Goal: Task Accomplishment & Management: Use online tool/utility

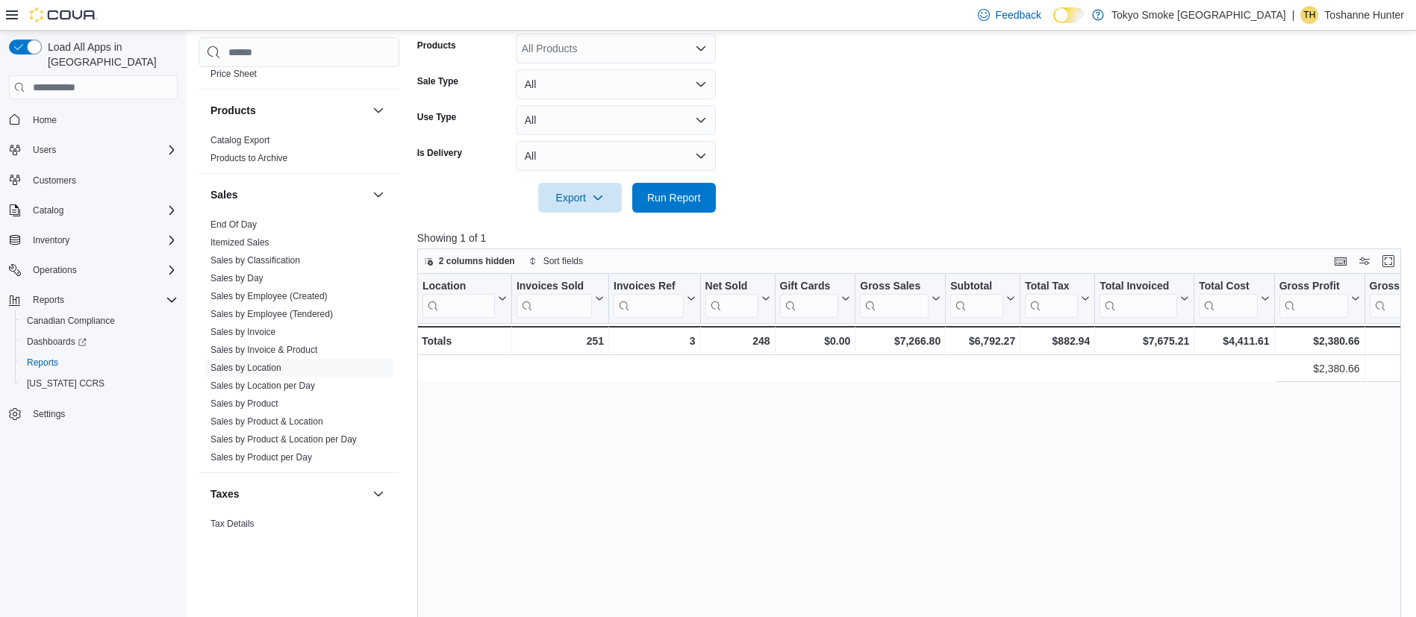
scroll to position [0, 964]
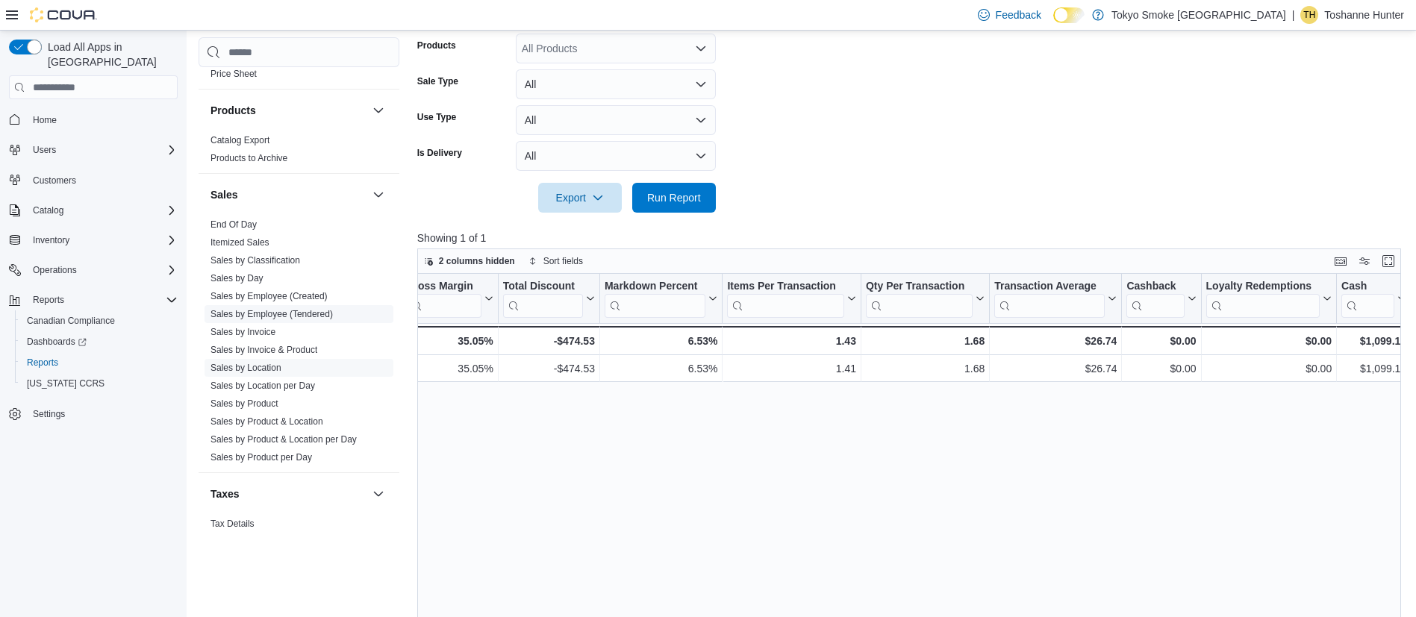
click at [268, 309] on link "Sales by Employee (Tendered)" at bounding box center [271, 314] width 122 height 10
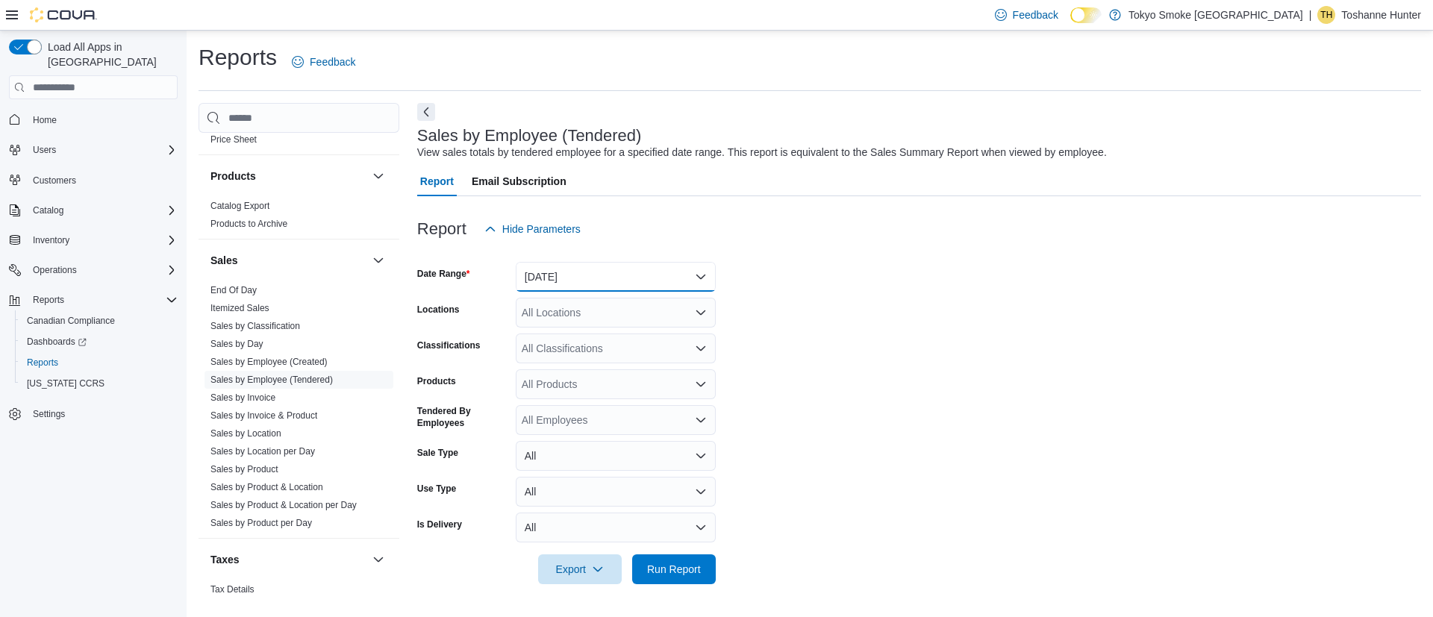
click at [594, 276] on button "[DATE]" at bounding box center [616, 277] width 200 height 30
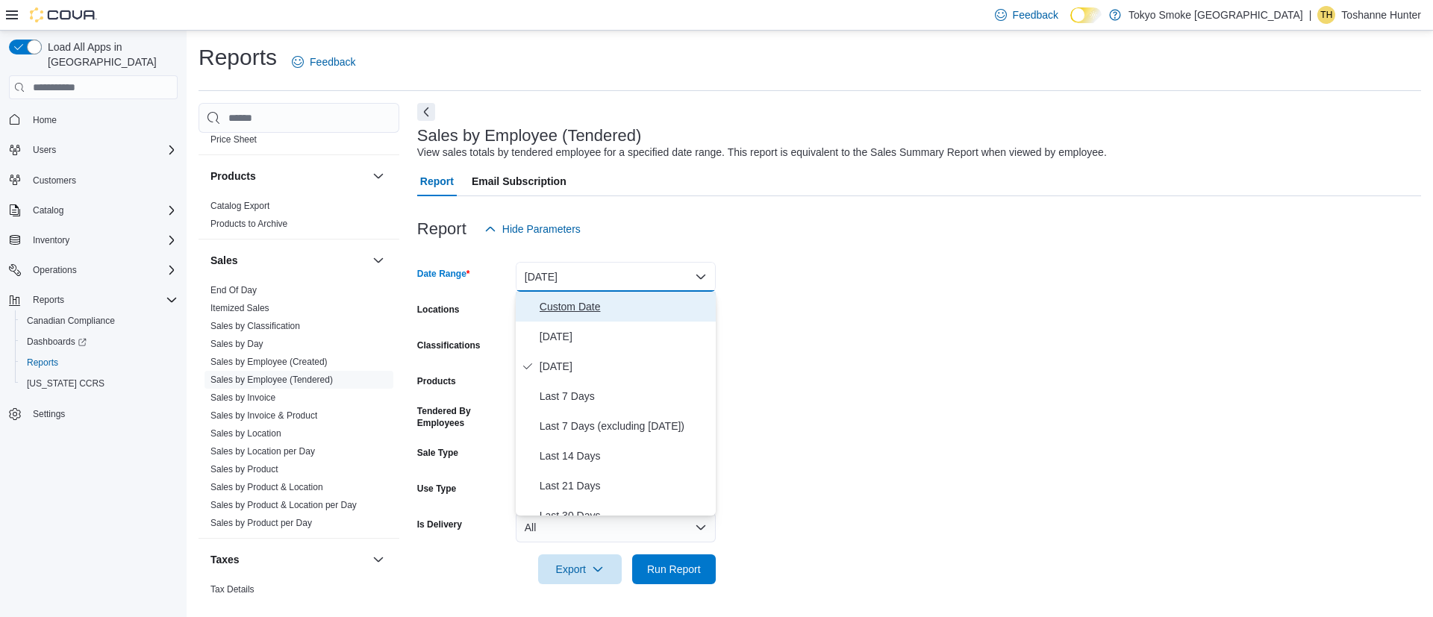
click at [593, 306] on span "Custom Date" at bounding box center [625, 307] width 170 height 18
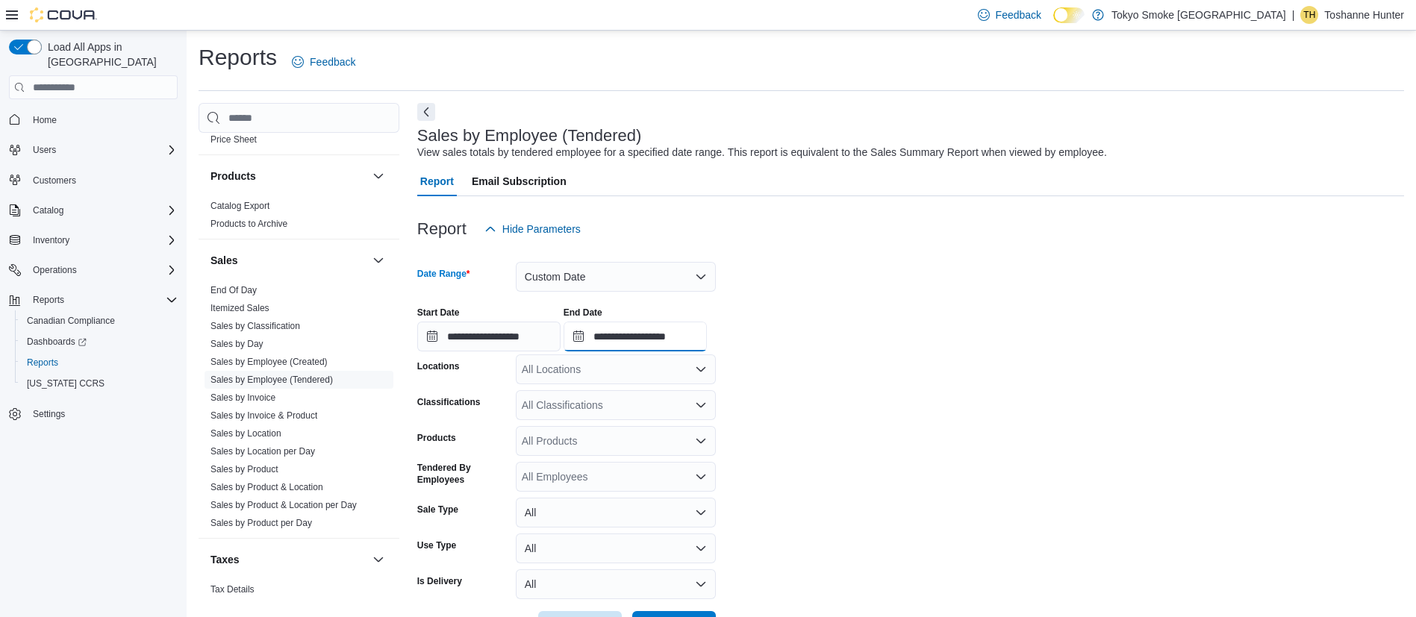
click at [611, 335] on input "**********" at bounding box center [634, 337] width 143 height 30
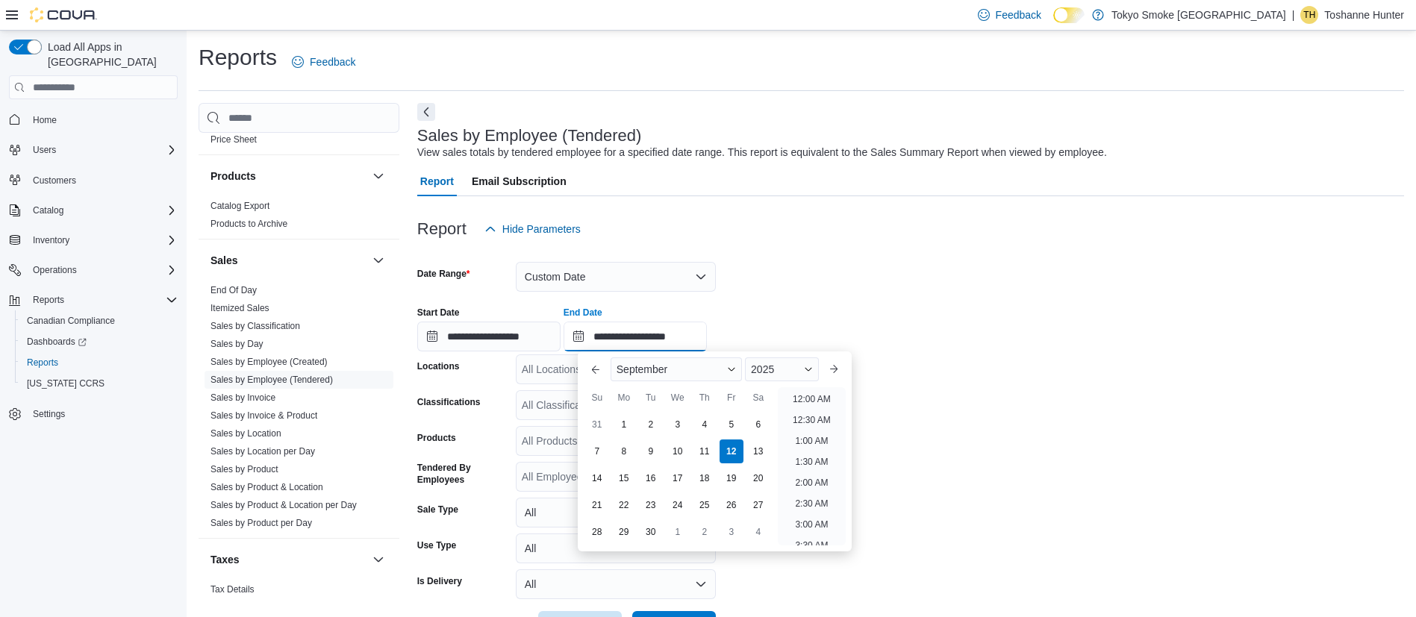
scroll to position [848, 0]
click at [513, 337] on input "**********" at bounding box center [488, 337] width 143 height 30
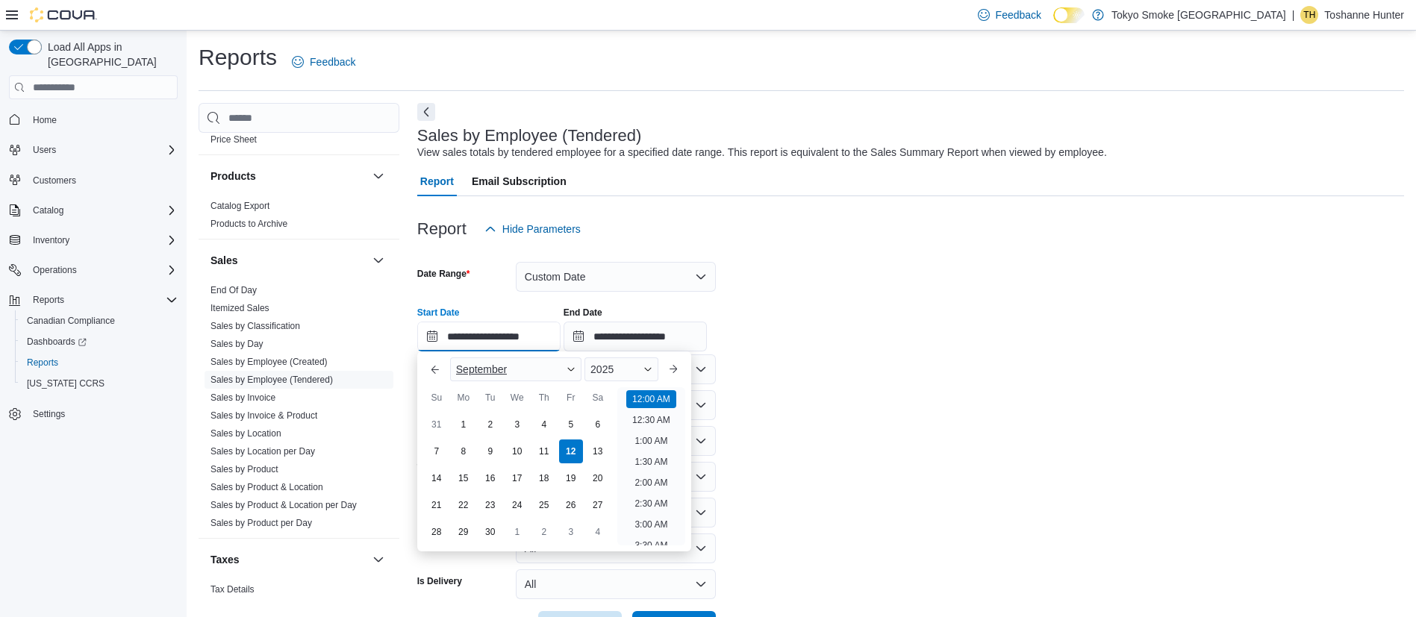
scroll to position [46, 0]
click at [588, 345] on input "**********" at bounding box center [634, 337] width 143 height 30
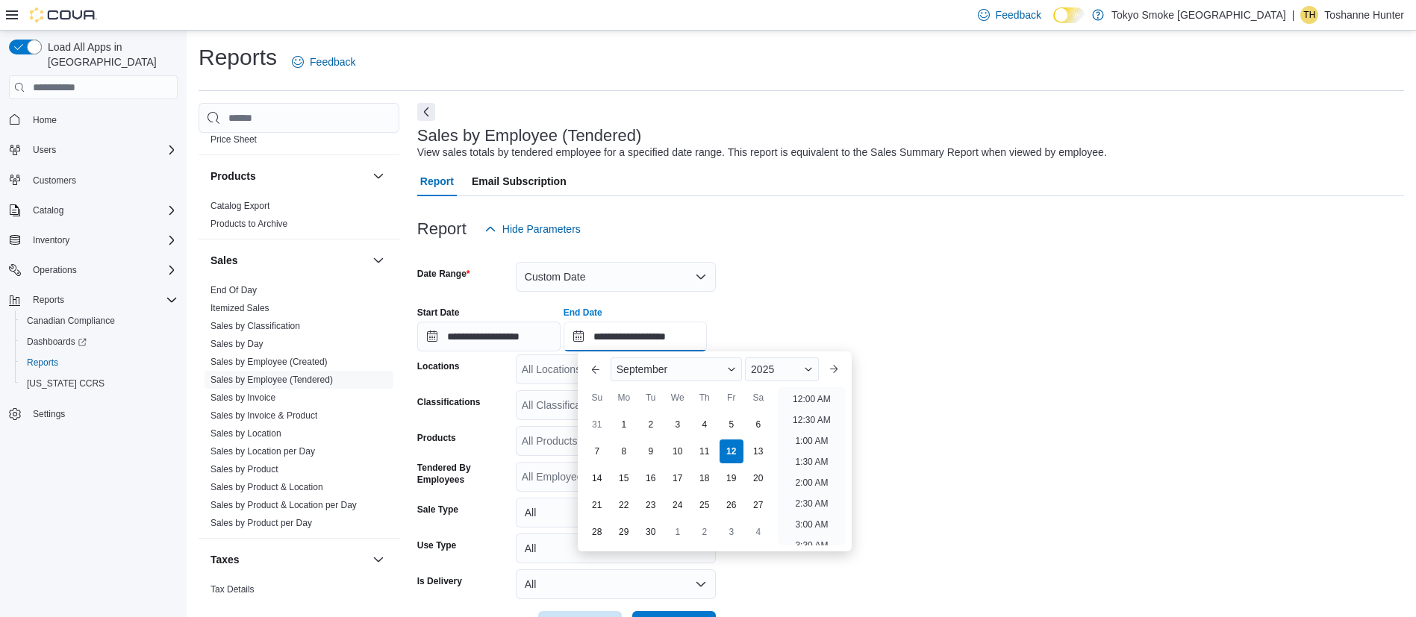
scroll to position [848, 0]
click at [685, 452] on div "10" at bounding box center [677, 452] width 26 height 26
type input "**********"
click at [862, 277] on form "**********" at bounding box center [910, 442] width 987 height 397
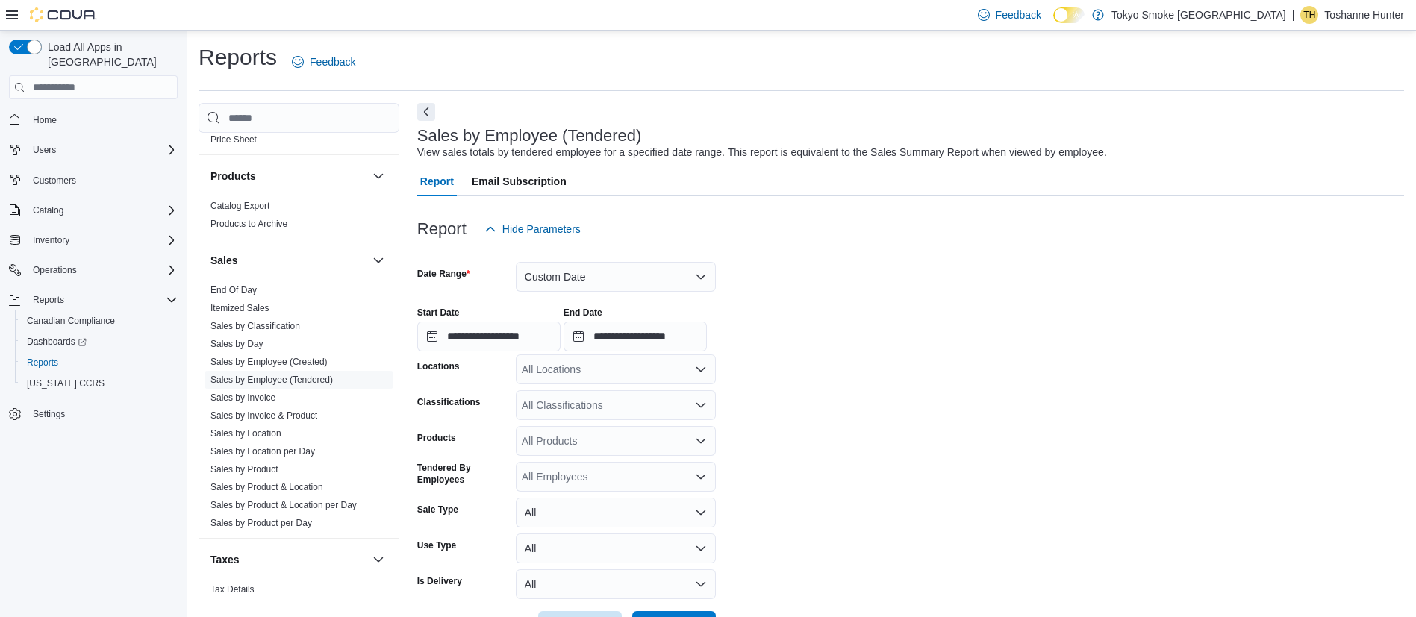
click at [646, 378] on div "All Locations" at bounding box center [616, 370] width 200 height 30
type input "**"
click at [651, 393] on div "[STREET_ADDRESS]" at bounding box center [616, 394] width 182 height 15
click at [768, 401] on form "**********" at bounding box center [910, 442] width 987 height 397
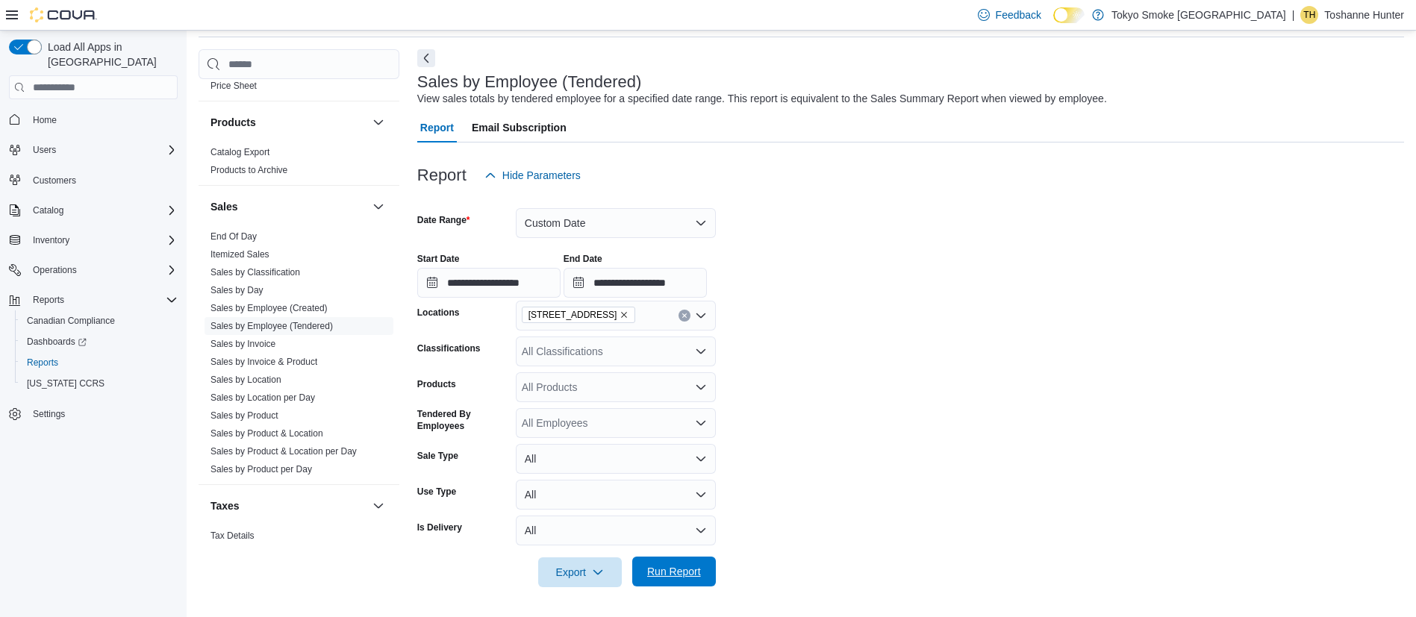
click at [693, 569] on span "Run Report" at bounding box center [674, 571] width 54 height 15
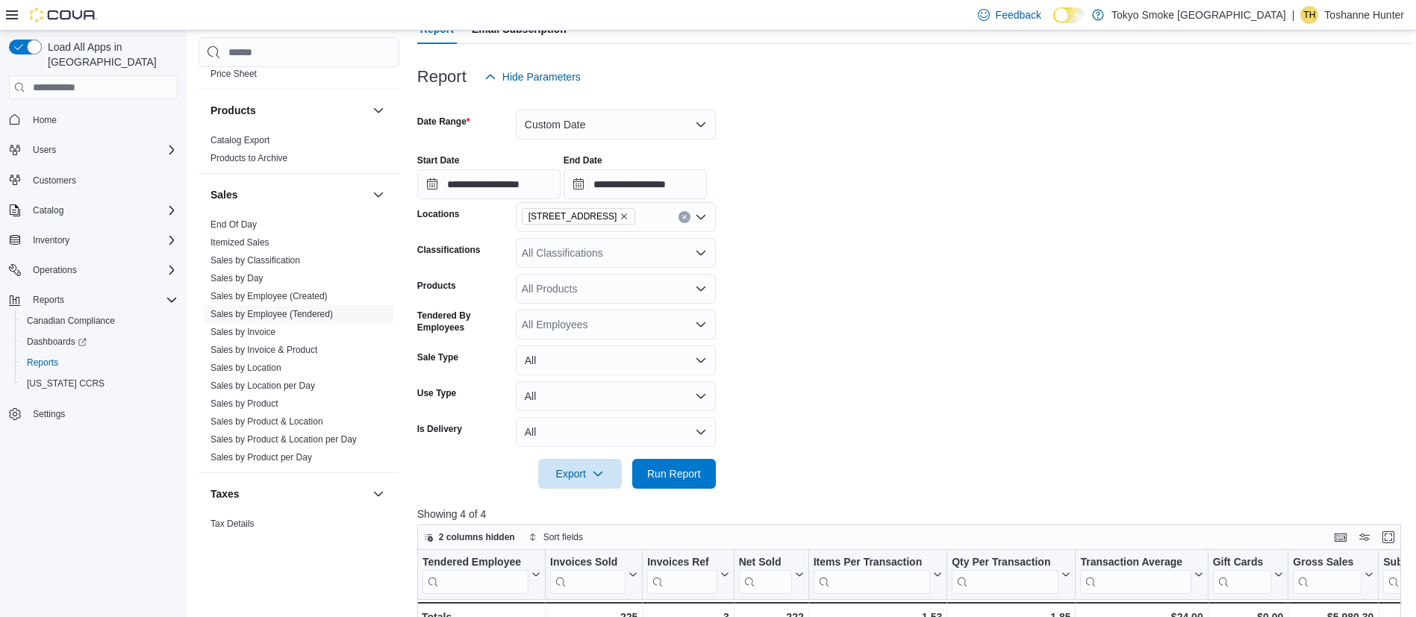
scroll to position [136, 0]
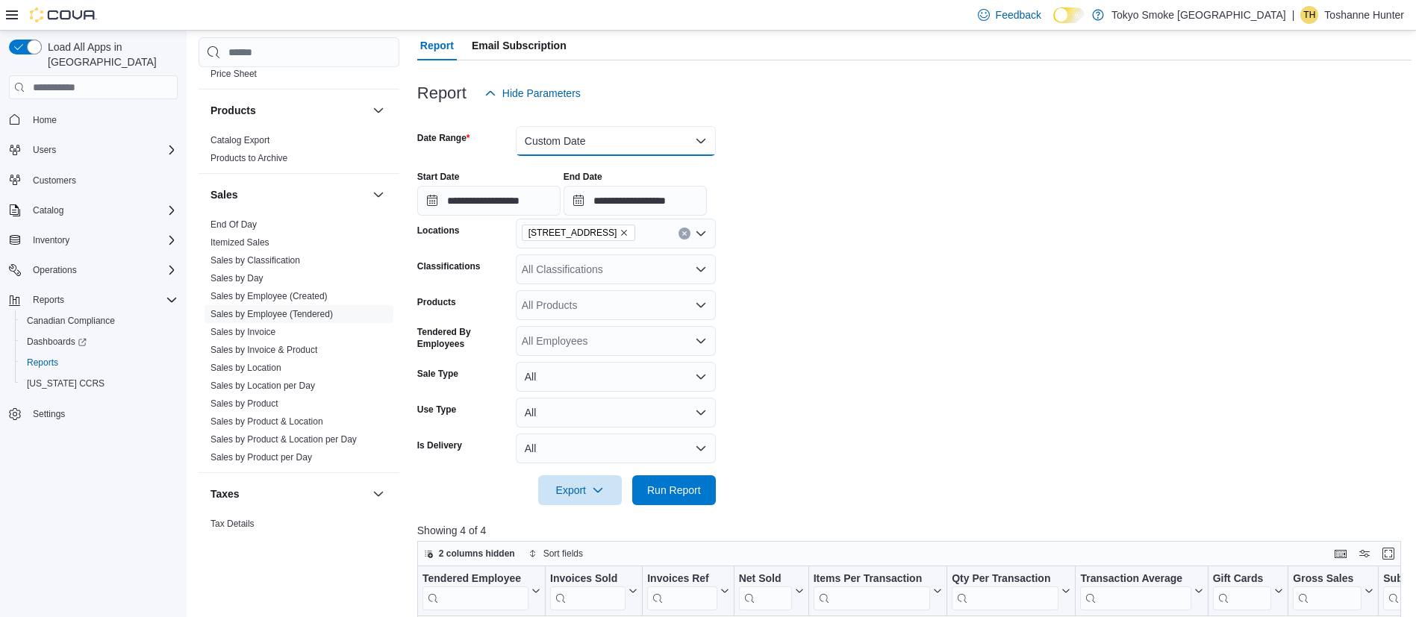
click at [582, 131] on button "Custom Date" at bounding box center [616, 141] width 200 height 30
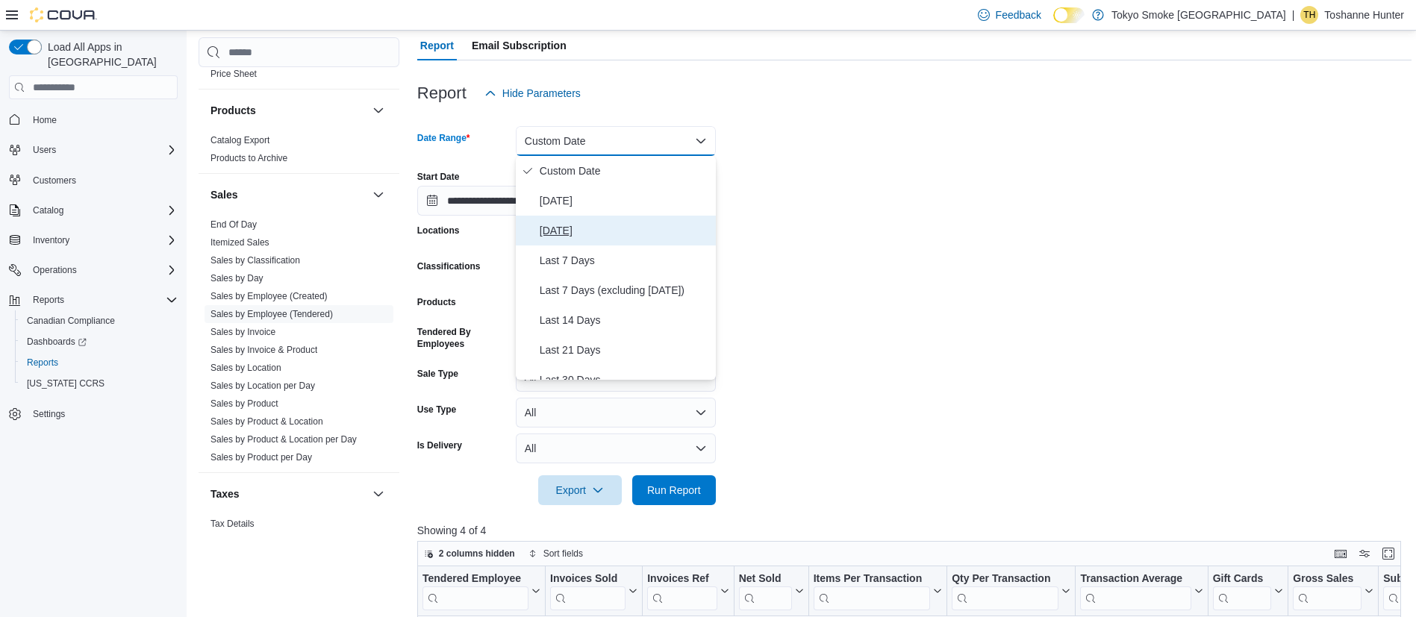
click at [611, 231] on span "[DATE]" at bounding box center [625, 231] width 170 height 18
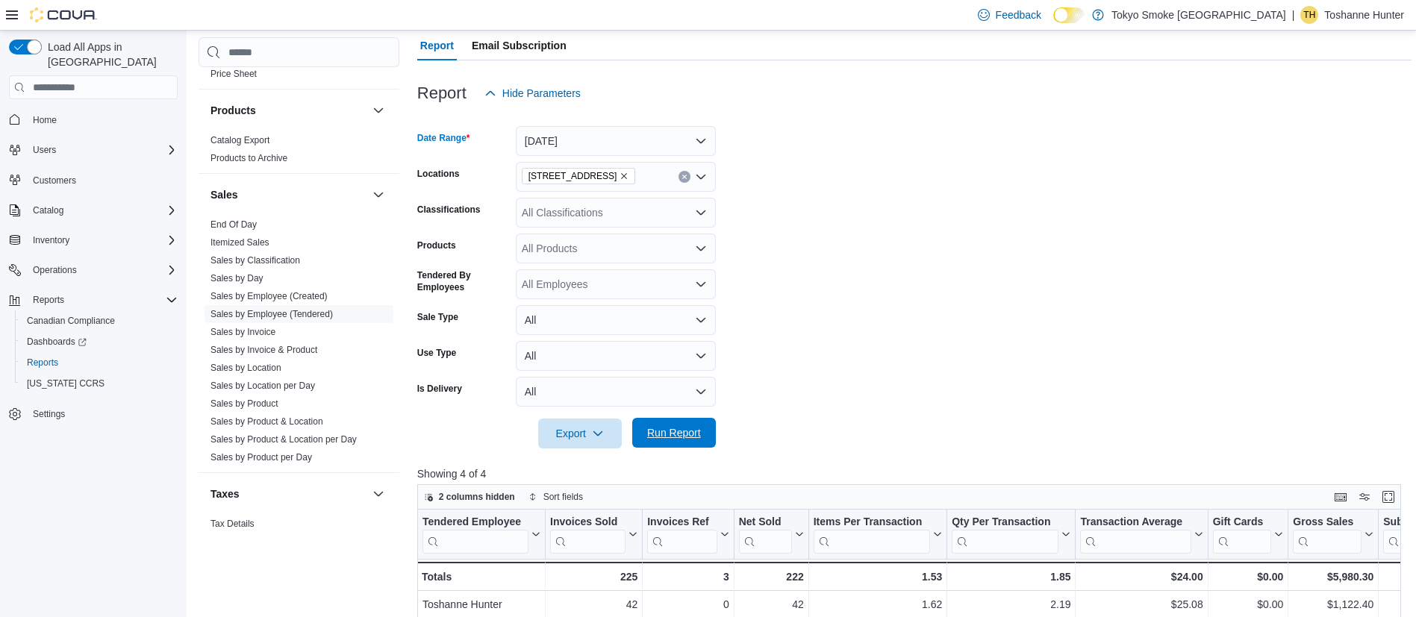
click at [677, 422] on span "Run Report" at bounding box center [674, 433] width 66 height 30
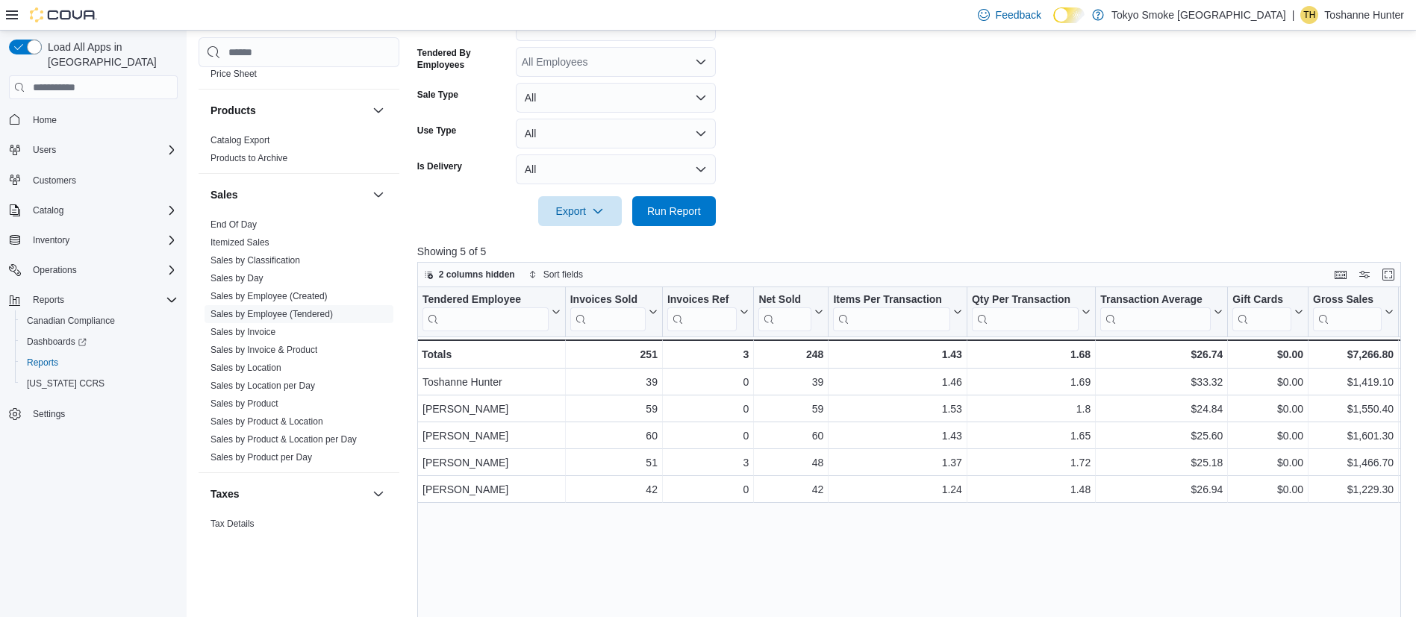
scroll to position [360, 0]
click at [266, 327] on link "Sales by Invoice" at bounding box center [242, 332] width 65 height 10
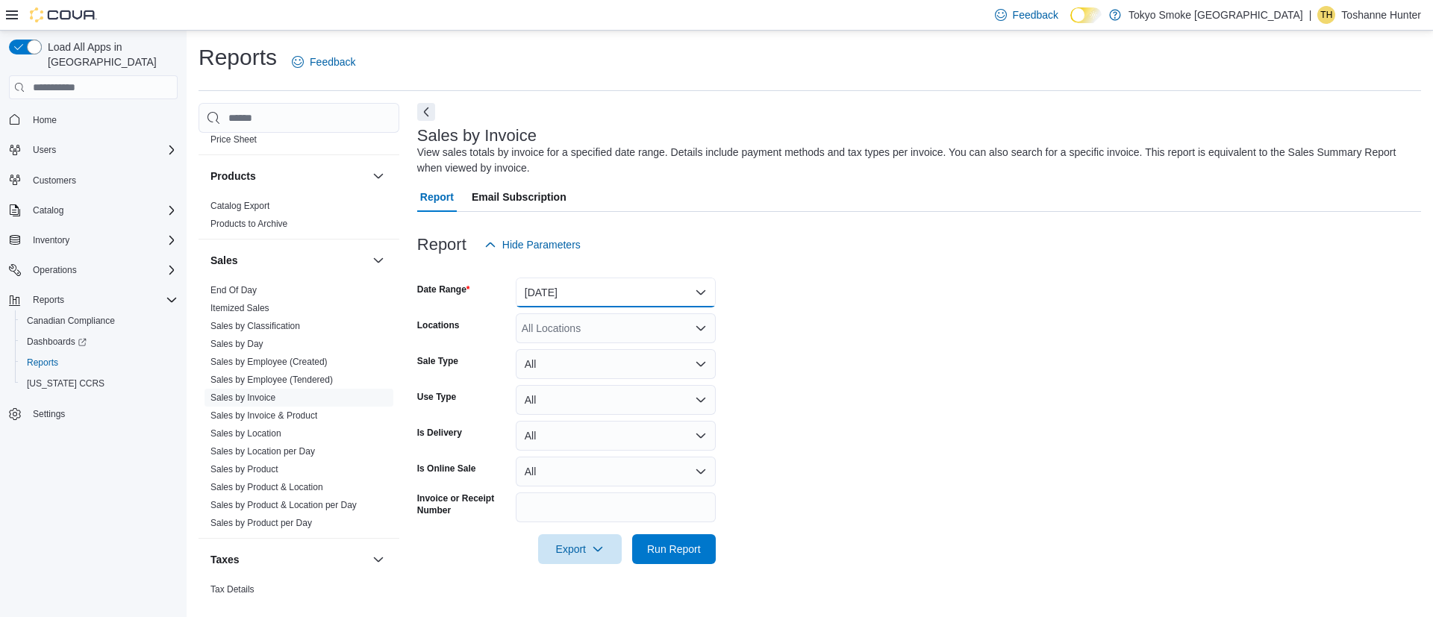
click at [536, 293] on button "[DATE]" at bounding box center [616, 293] width 200 height 30
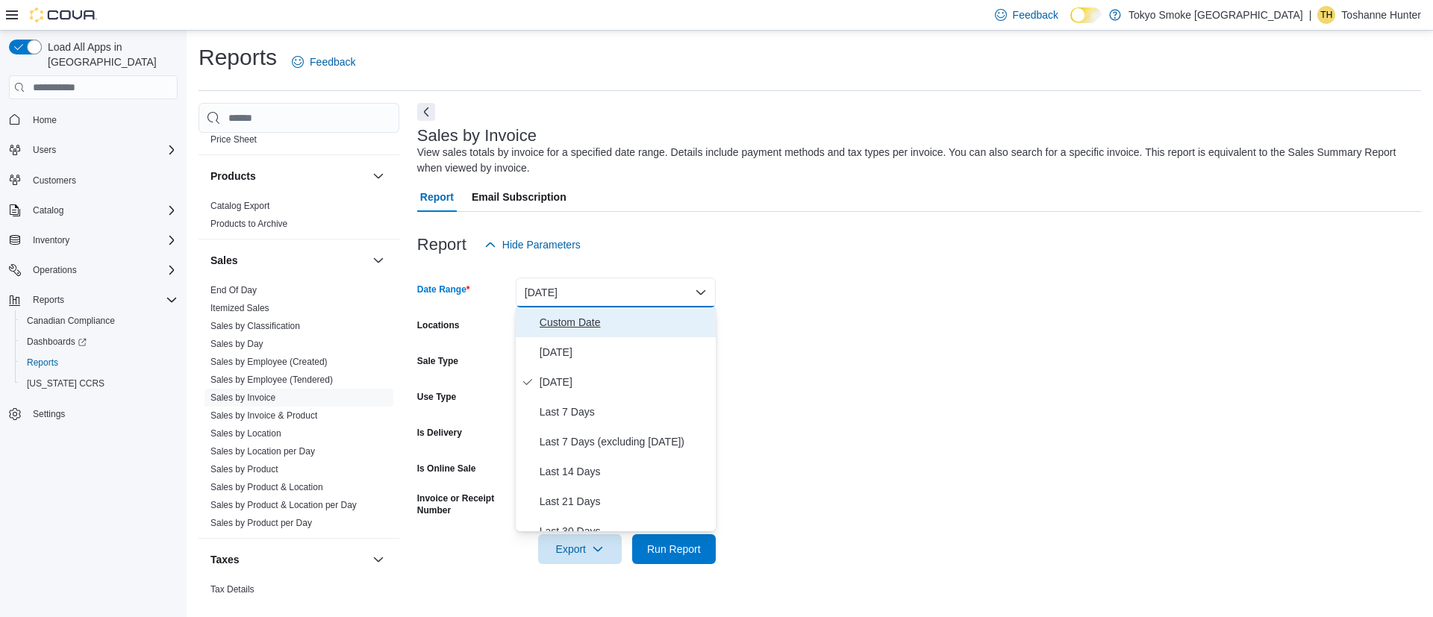
click at [562, 316] on span "Custom Date" at bounding box center [625, 322] width 170 height 18
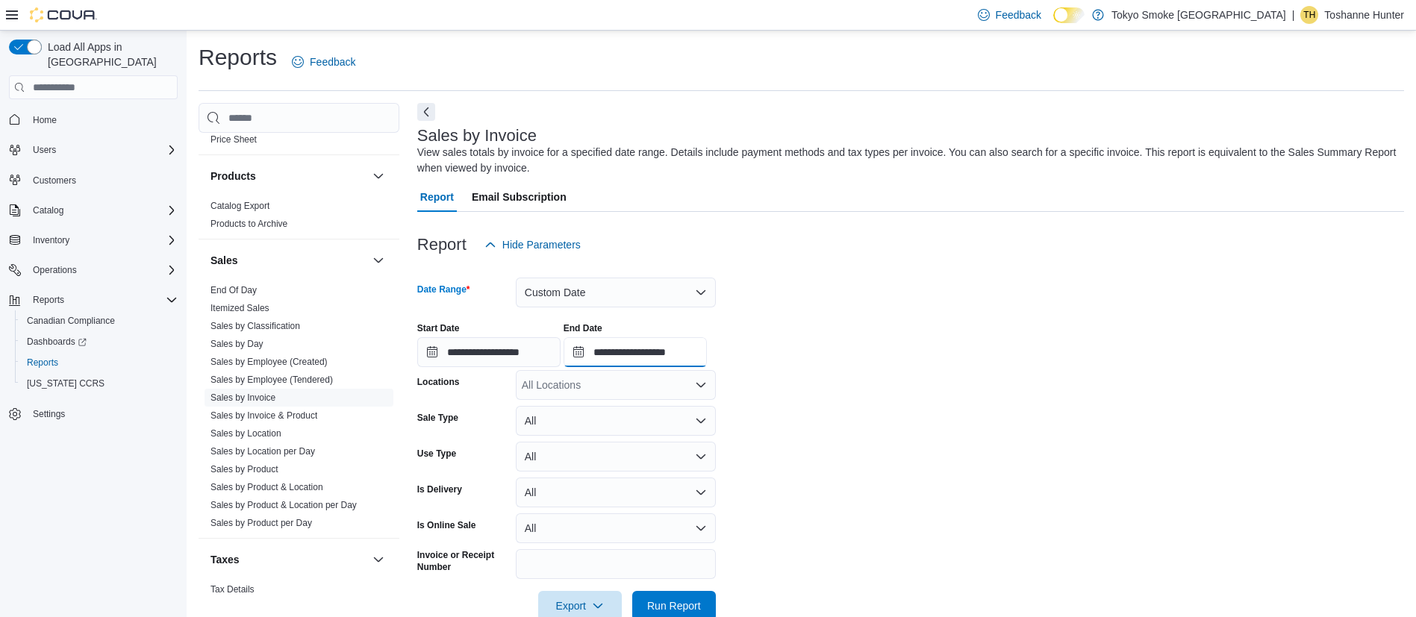
click at [634, 348] on input "**********" at bounding box center [634, 352] width 143 height 30
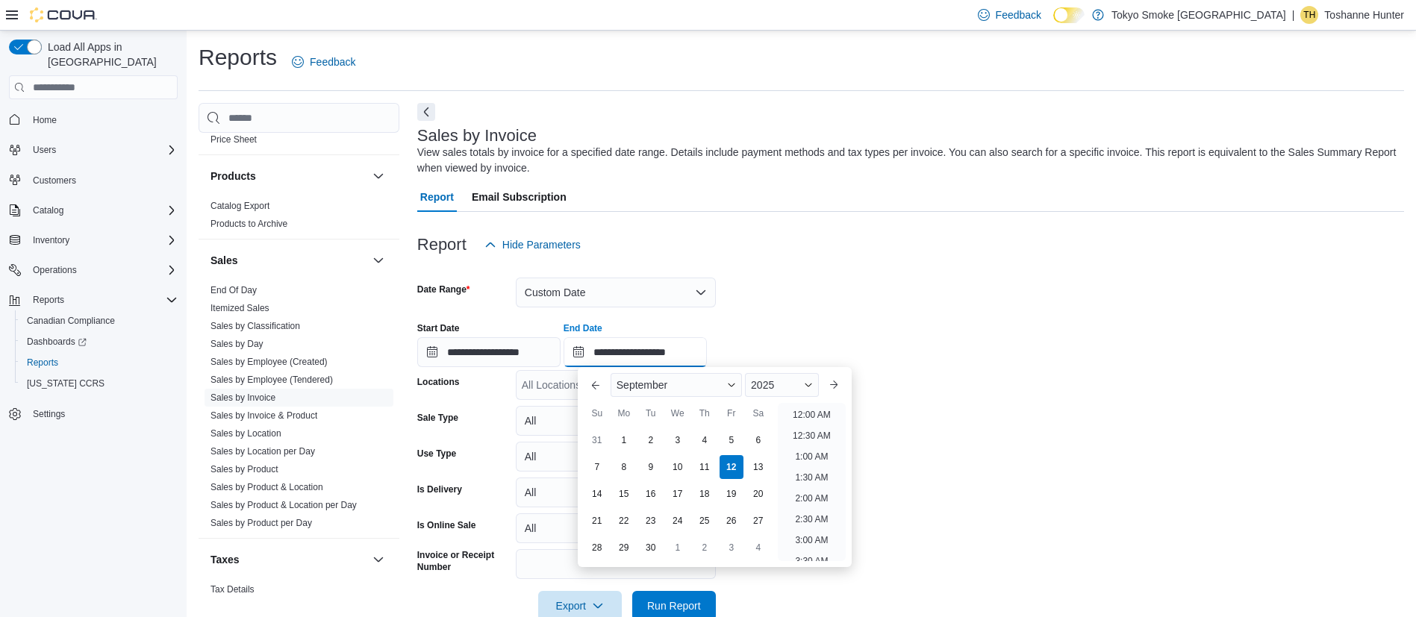
scroll to position [848, 0]
click at [684, 473] on div "10" at bounding box center [677, 468] width 26 height 26
type input "**********"
click at [542, 387] on div "All Locations" at bounding box center [616, 385] width 200 height 30
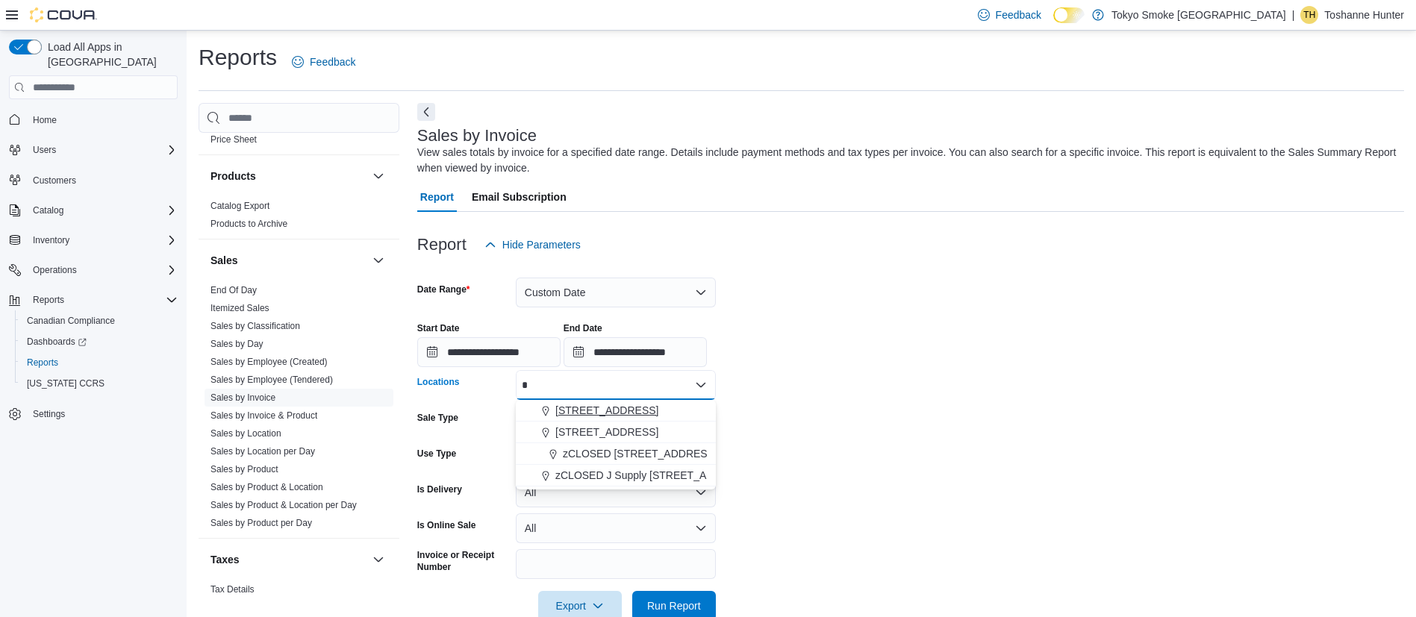
type input "*"
click at [591, 404] on span "[STREET_ADDRESS]" at bounding box center [606, 410] width 103 height 15
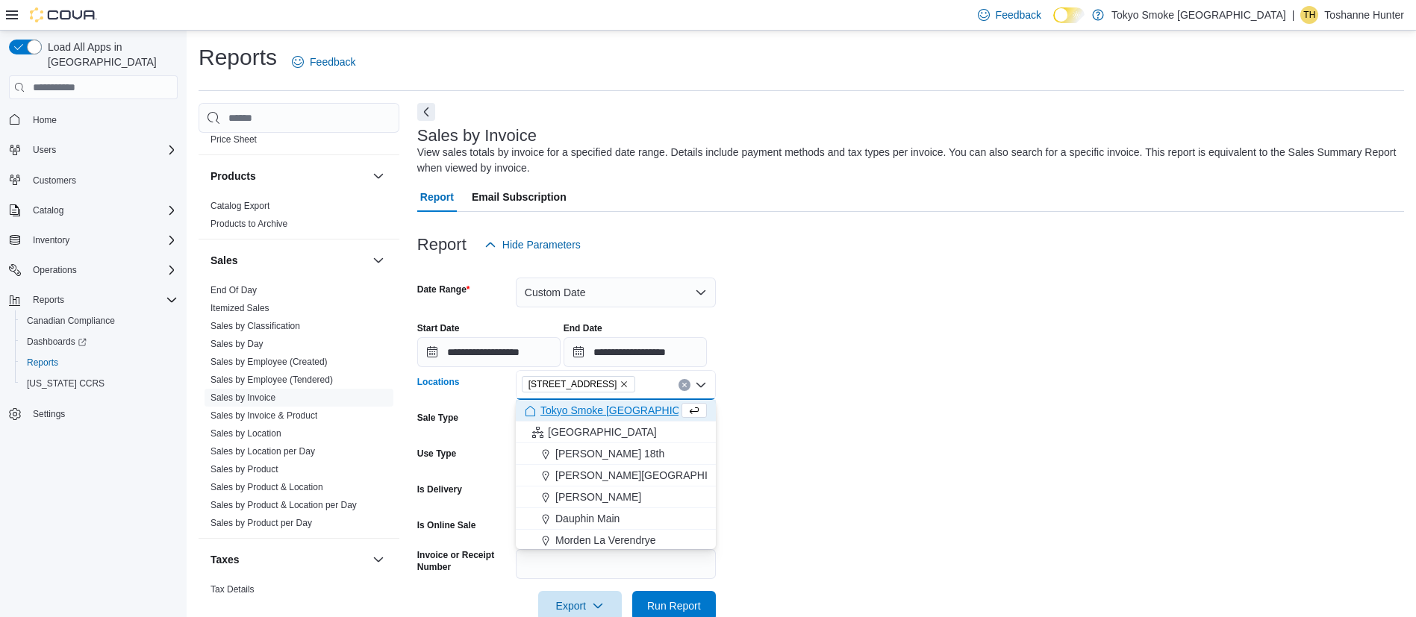
click at [760, 407] on form "**********" at bounding box center [910, 440] width 987 height 361
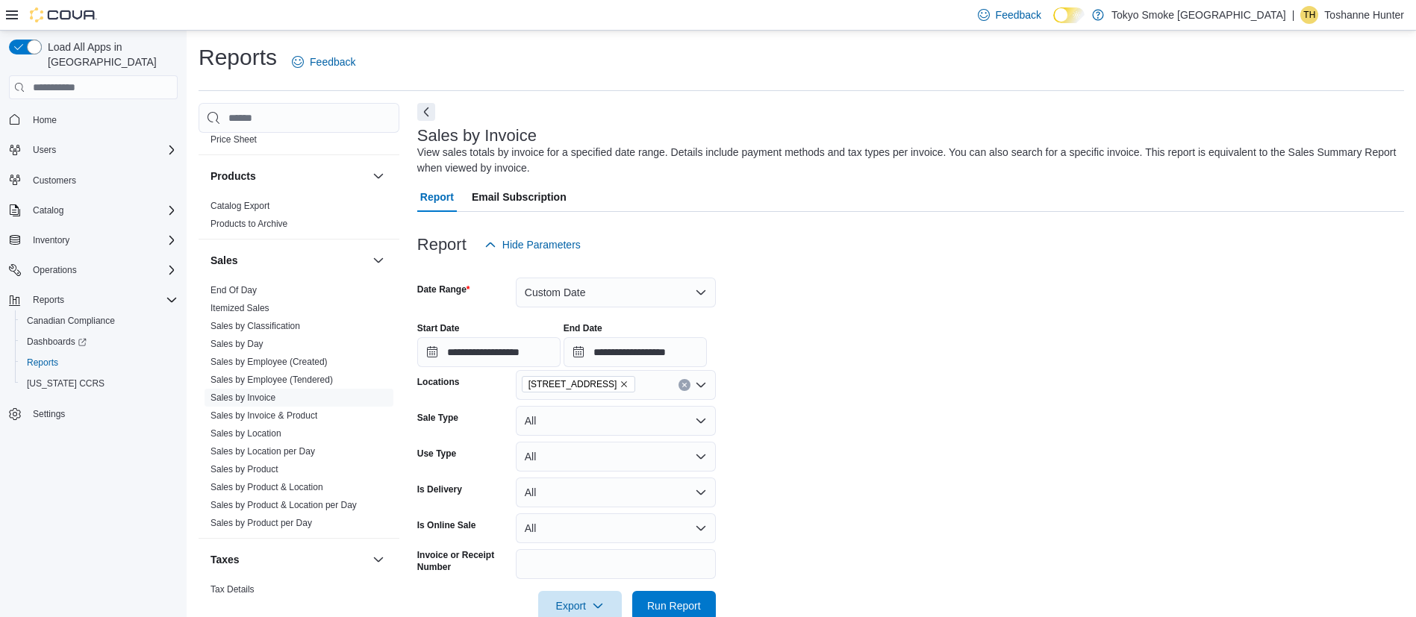
scroll to position [34, 0]
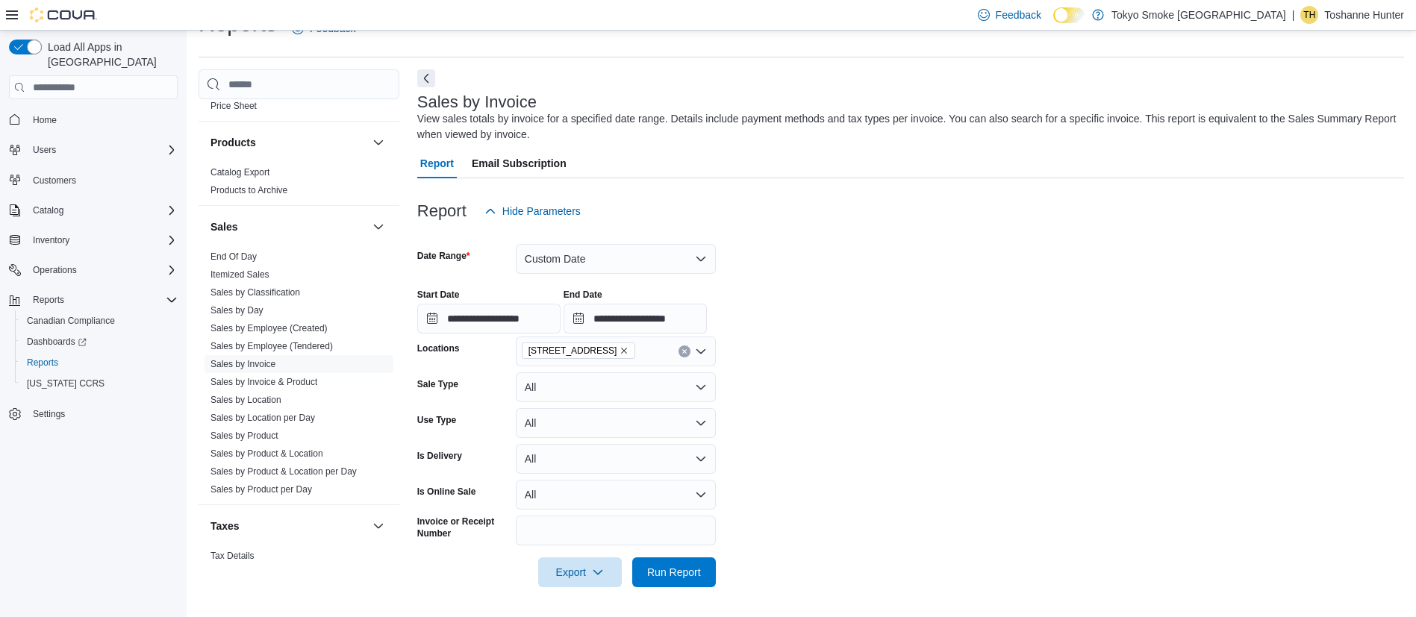
click at [687, 593] on div at bounding box center [910, 596] width 987 height 18
click at [681, 589] on div at bounding box center [910, 596] width 987 height 18
click at [663, 580] on span "Run Report" at bounding box center [674, 572] width 66 height 30
click at [548, 575] on span "Export" at bounding box center [580, 572] width 66 height 30
click at [569, 492] on button "Export to Excel" at bounding box center [582, 483] width 85 height 30
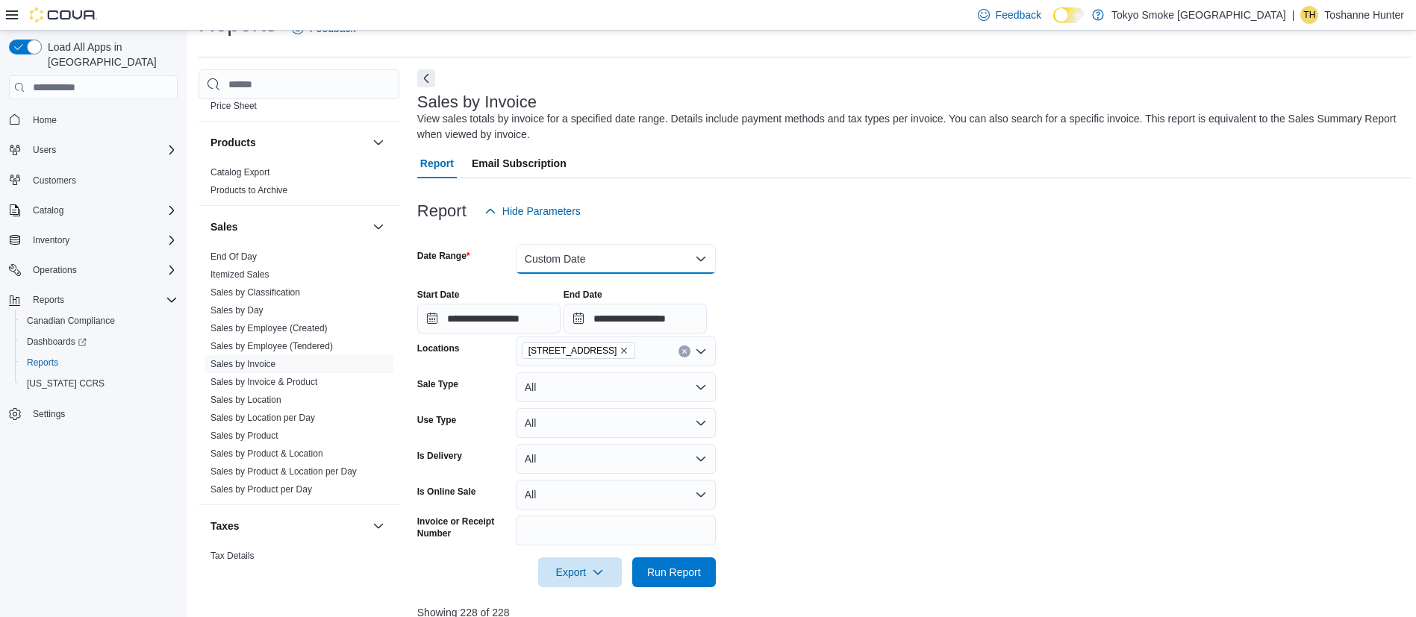
click at [597, 265] on button "Custom Date" at bounding box center [616, 259] width 200 height 30
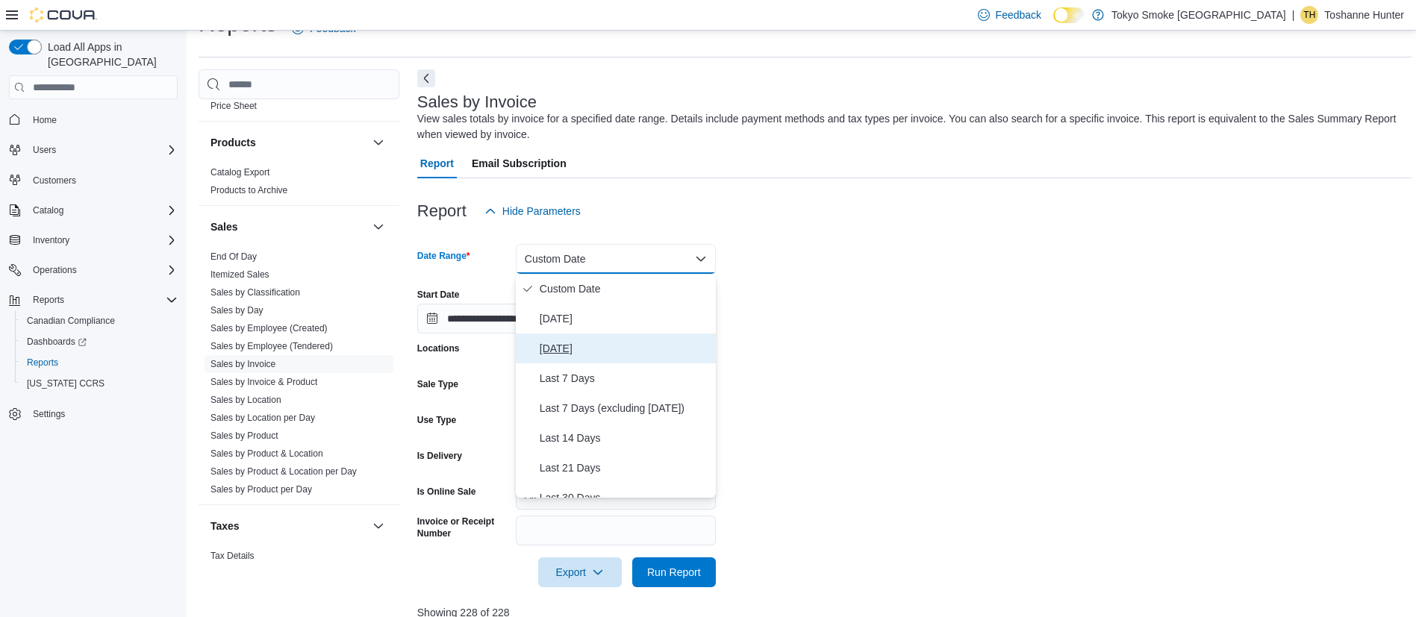
click at [622, 350] on span "[DATE]" at bounding box center [625, 349] width 170 height 18
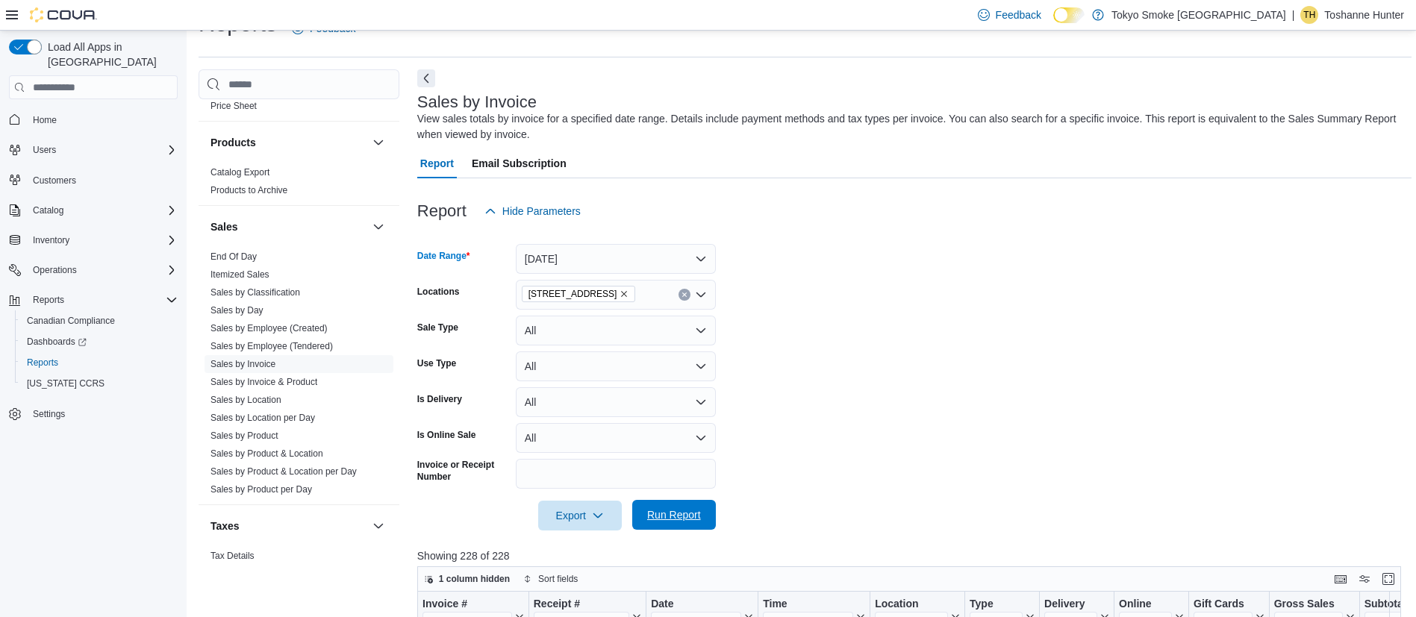
click at [657, 519] on span "Run Report" at bounding box center [674, 515] width 54 height 15
click at [593, 518] on icon "button" at bounding box center [598, 515] width 12 height 12
click at [562, 425] on span "Export to Excel" at bounding box center [582, 426] width 67 height 12
click at [957, 330] on form "Date Range [DATE] Locations [STREET_ADDRESS] Sale Type All Use Type All Is Deli…" at bounding box center [914, 378] width 994 height 305
click at [857, 331] on form "Date Range [DATE] Locations [STREET_ADDRESS] Sale Type All Use Type All Is Deli…" at bounding box center [914, 378] width 994 height 305
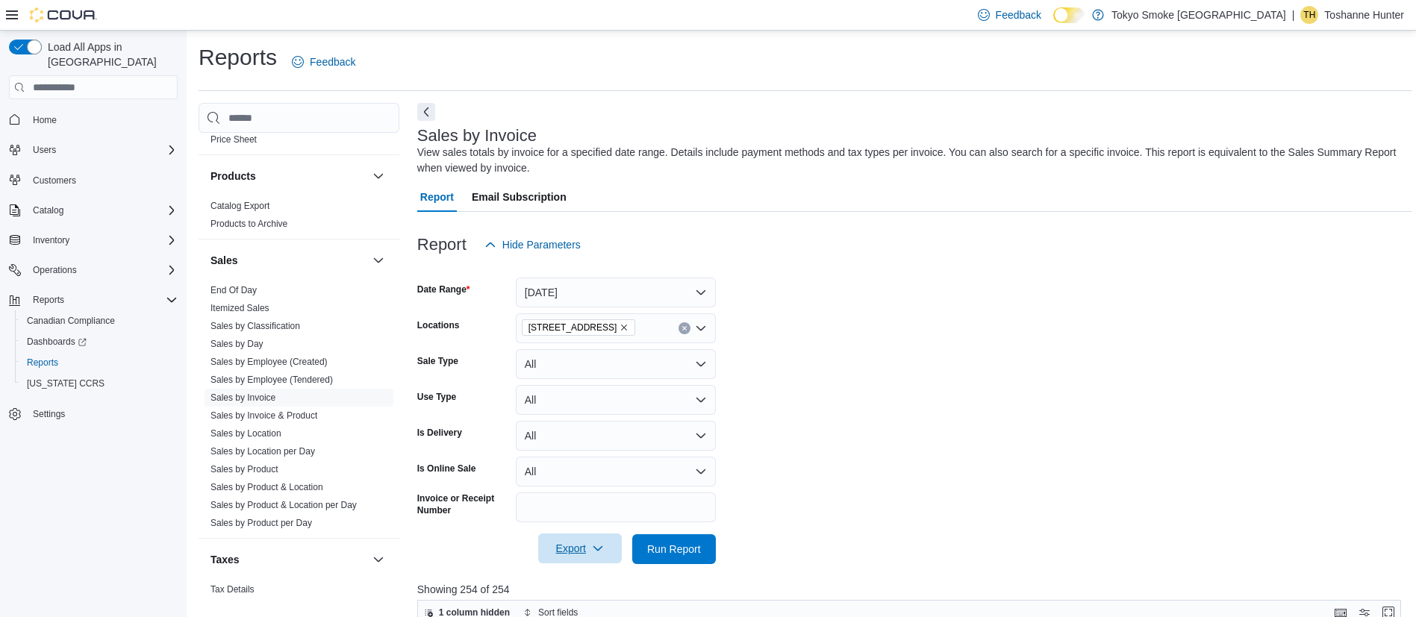
click at [759, 311] on form "Date Range [DATE] Locations [STREET_ADDRESS] Sale Type All Use Type All Is Deli…" at bounding box center [914, 412] width 994 height 305
click at [268, 375] on link "Sales by Employee (Tendered)" at bounding box center [271, 380] width 122 height 10
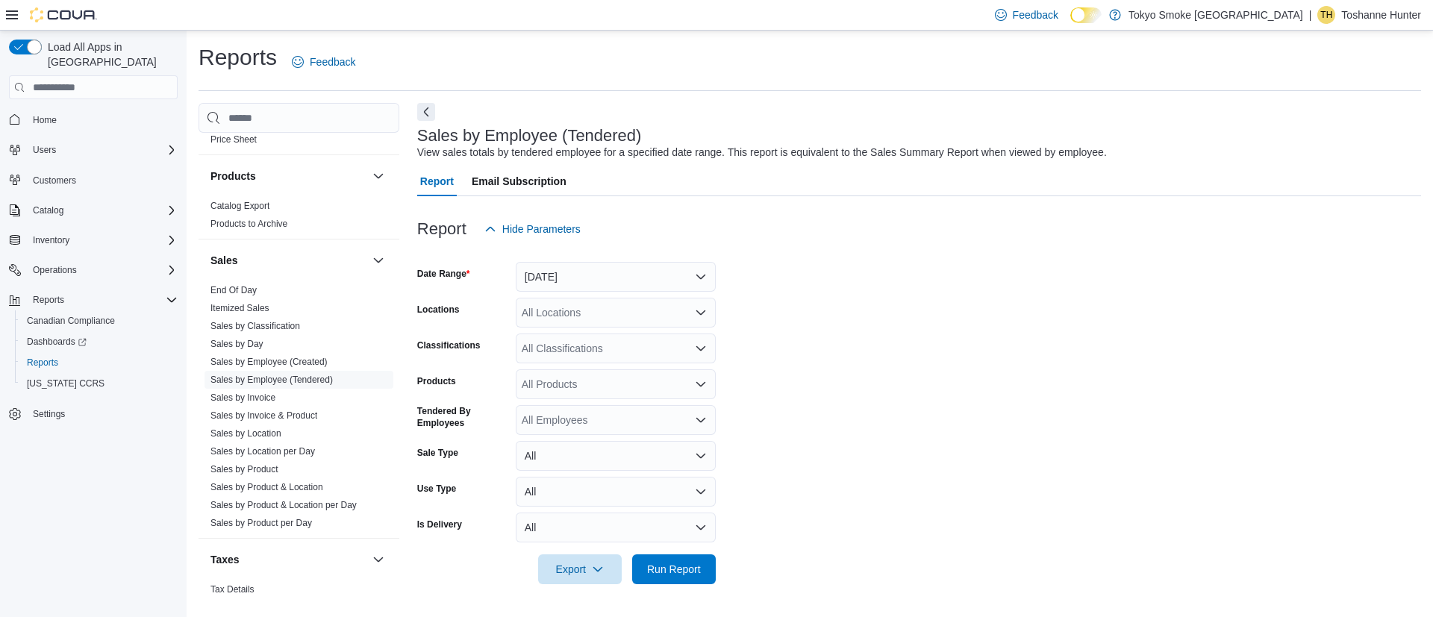
click at [624, 321] on div "All Locations" at bounding box center [616, 313] width 200 height 30
type input "**"
click at [622, 336] on div "[STREET_ADDRESS]" at bounding box center [616, 338] width 182 height 15
click at [568, 267] on button "[DATE]" at bounding box center [616, 277] width 200 height 30
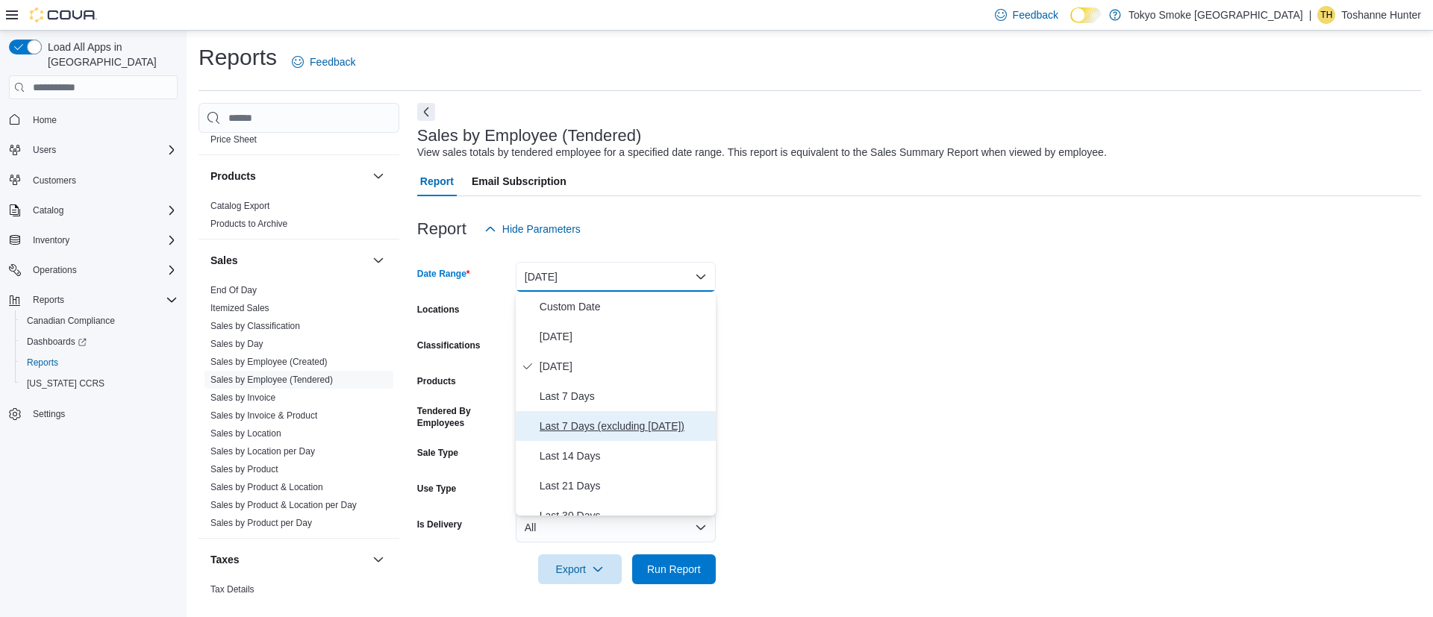
click at [592, 427] on span "Last 7 Days (excluding [DATE])" at bounding box center [625, 426] width 170 height 18
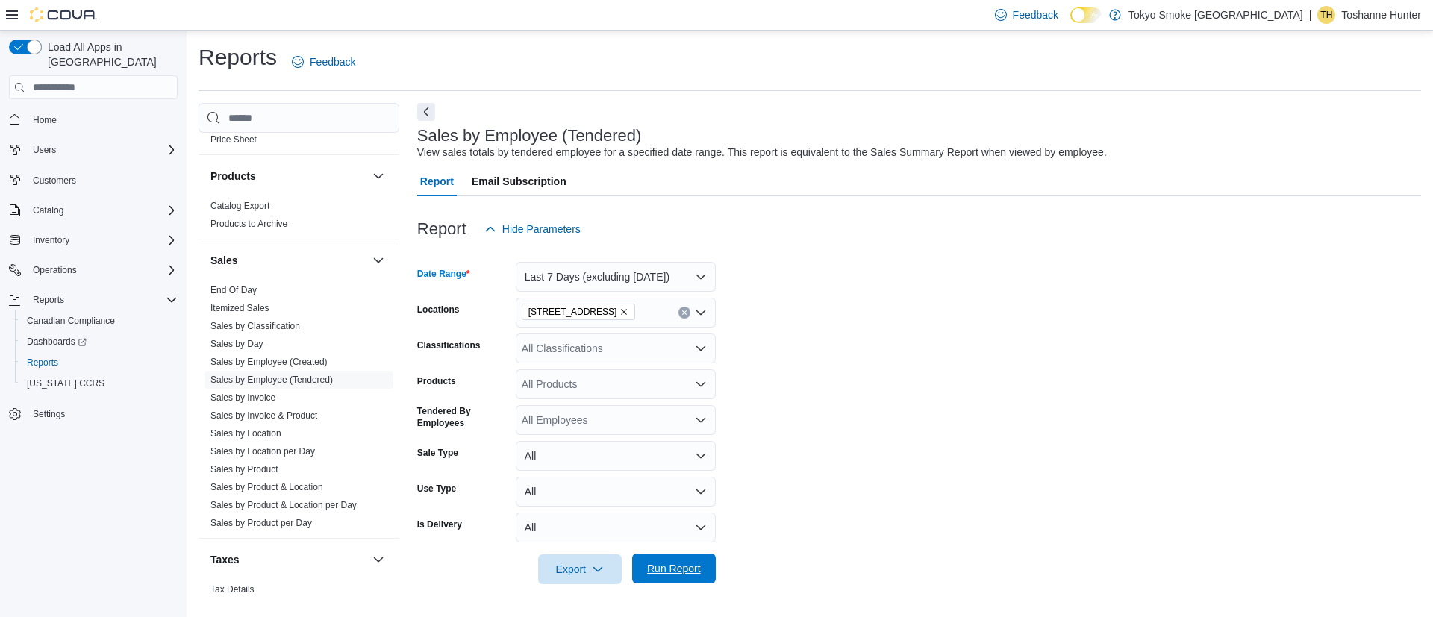
click at [660, 559] on span "Run Report" at bounding box center [674, 569] width 66 height 30
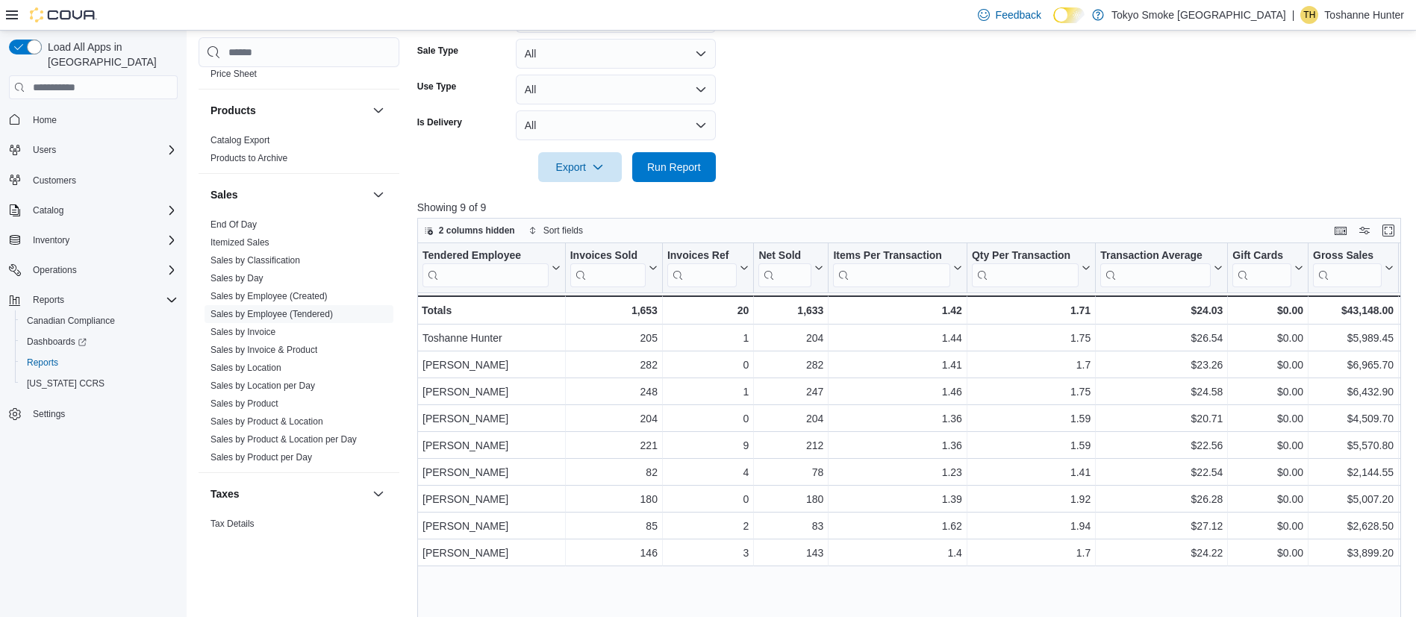
scroll to position [403, 0]
click at [885, 591] on div "Tendered Employee Click to view column header actions Invoices Sold Click to vi…" at bounding box center [914, 477] width 994 height 469
click at [871, 176] on form "Date Range Last 7 Days (excluding [DATE]) Locations [STREET_ADDRESS] Classifica…" at bounding box center [914, 11] width 994 height 340
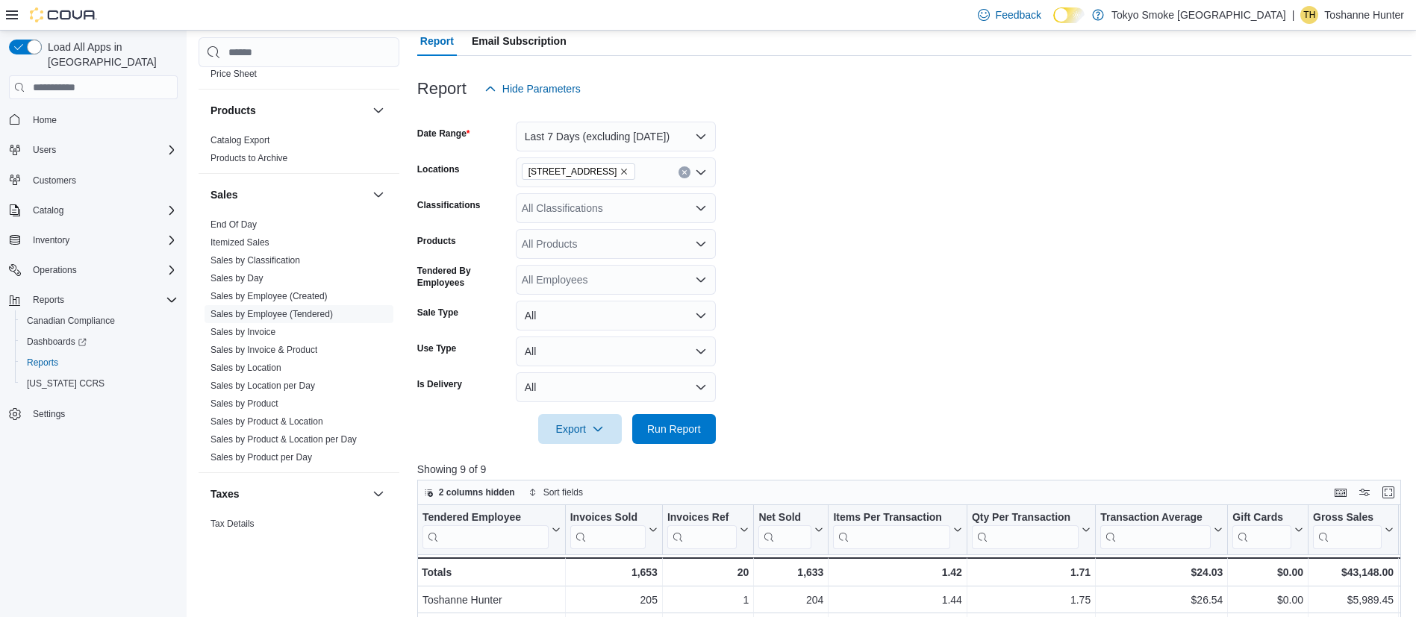
scroll to position [139, 0]
click at [604, 139] on button "Last 7 Days (excluding [DATE])" at bounding box center [616, 138] width 200 height 30
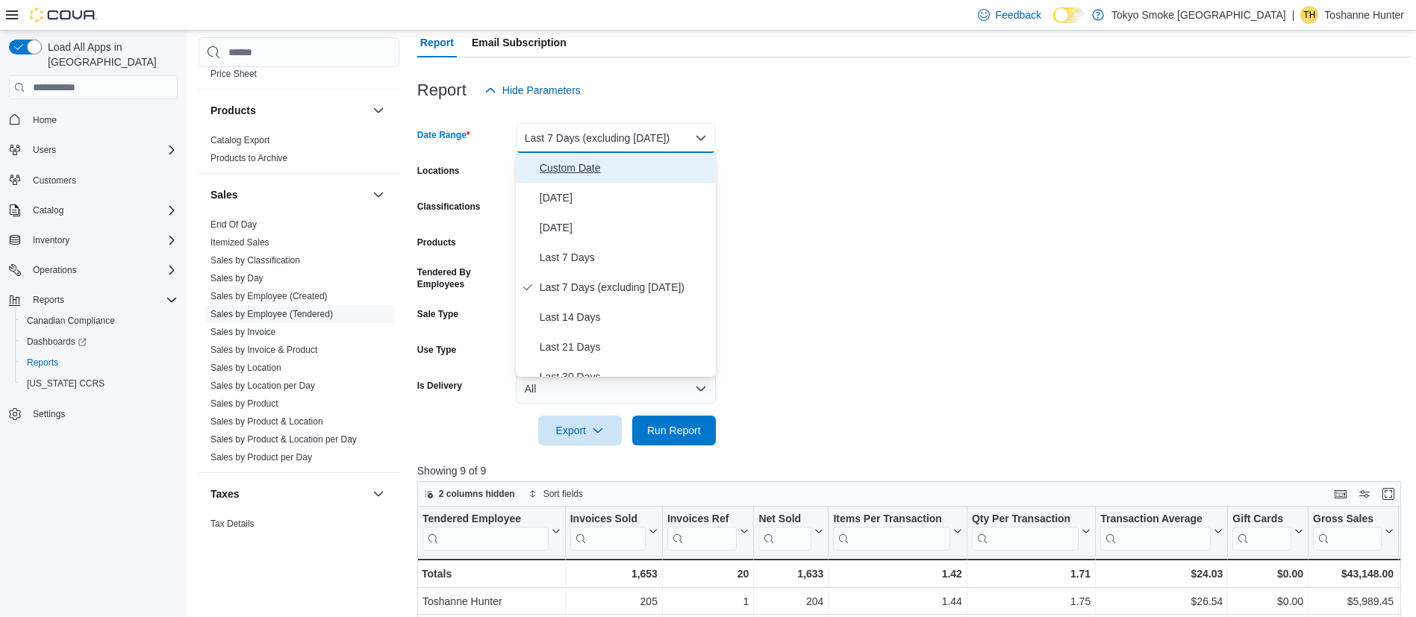
click at [593, 169] on span "Custom Date" at bounding box center [625, 168] width 170 height 18
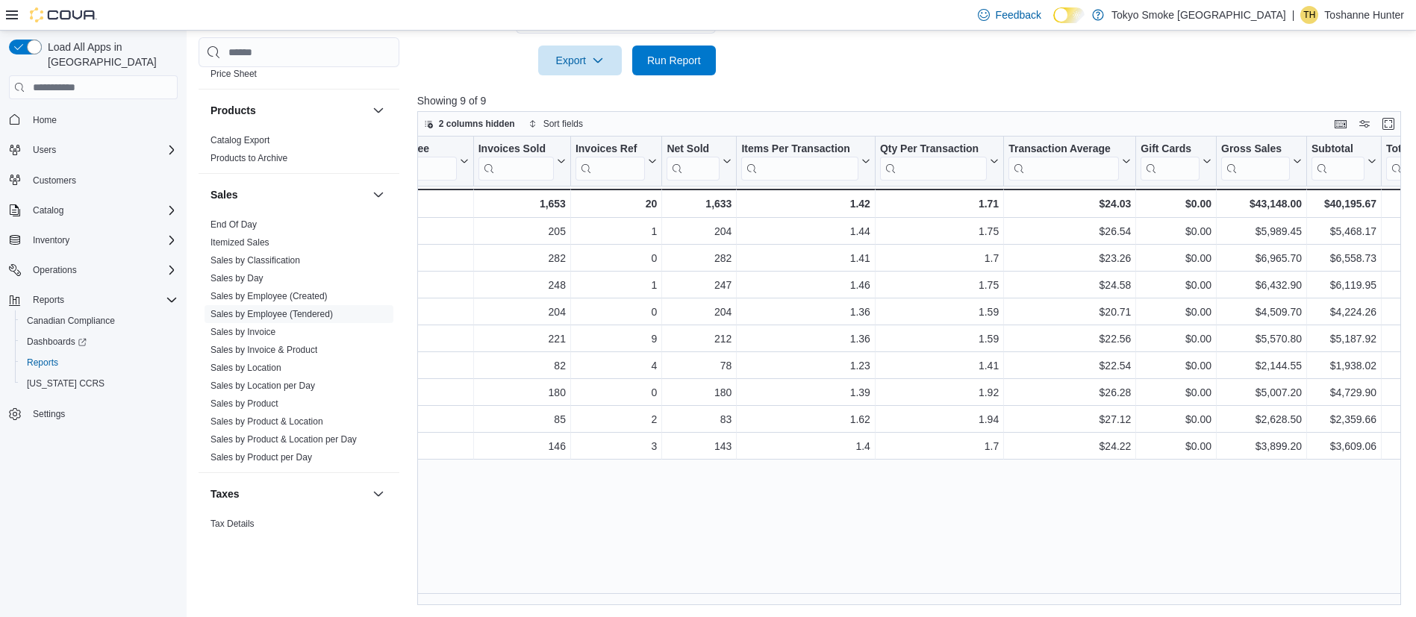
scroll to position [0, 0]
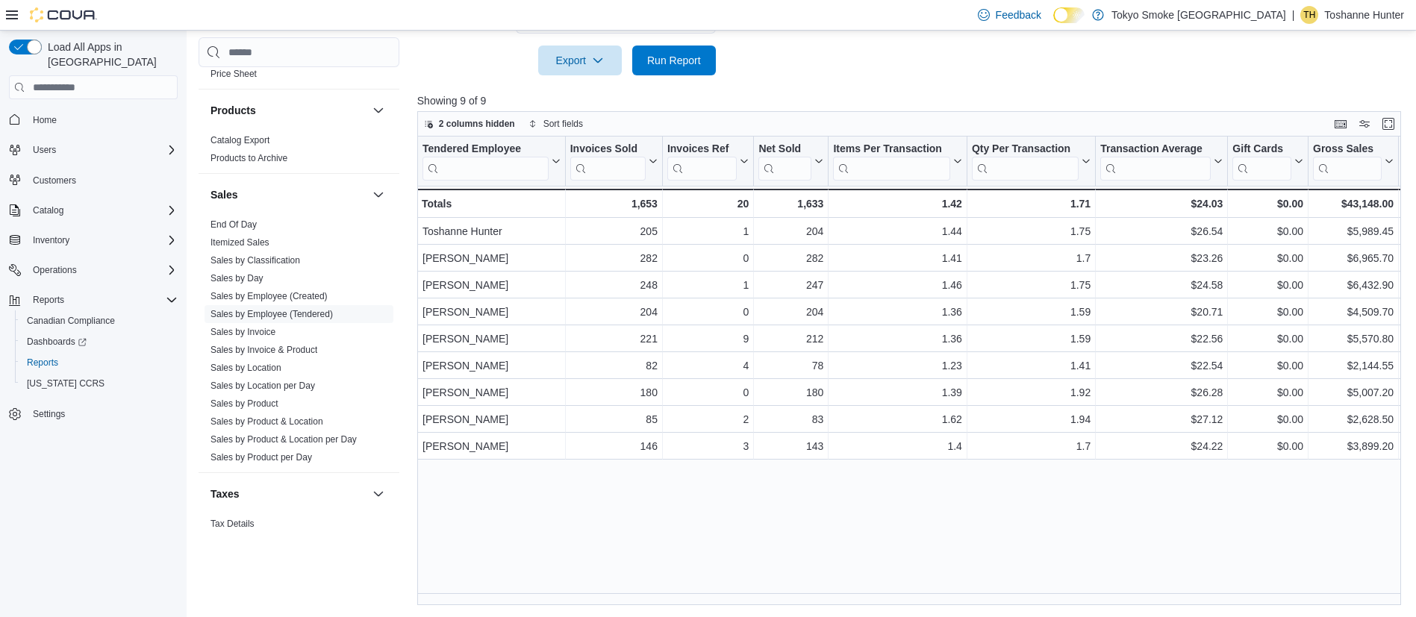
click at [927, 505] on div "Tendered Employee Click to view column header actions Invoices Sold Click to vi…" at bounding box center [914, 371] width 994 height 469
